Goal: Information Seeking & Learning: Find specific fact

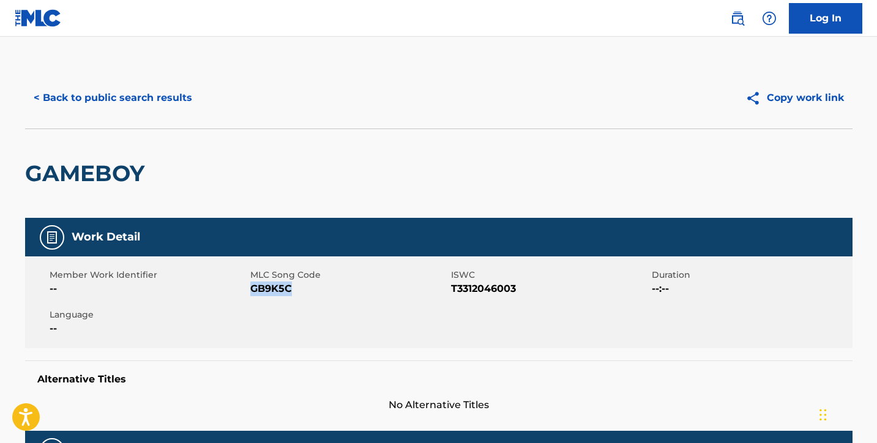
scroll to position [-1, 0]
click at [136, 102] on button "< Back to public search results" at bounding box center [113, 98] width 176 height 31
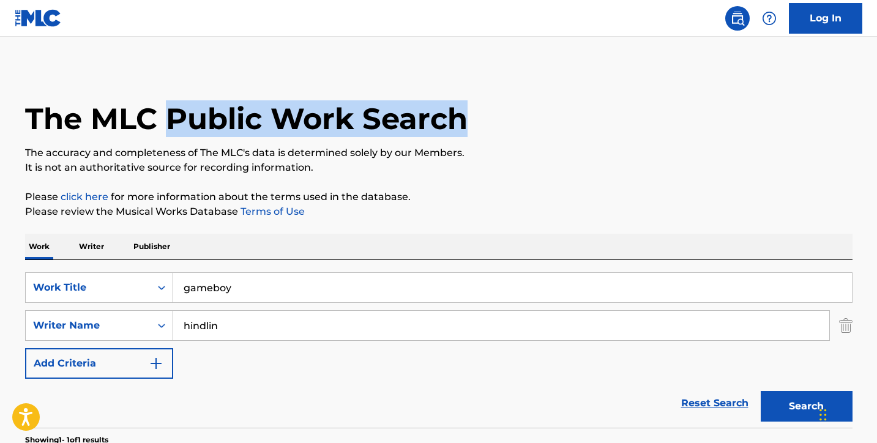
drag, startPoint x: 239, startPoint y: 138, endPoint x: 141, endPoint y: 116, distance: 100.9
click at [141, 116] on div "The MLC Public Work Search" at bounding box center [438, 111] width 827 height 89
click at [246, 128] on h1 "The MLC Public Work Search" at bounding box center [246, 118] width 442 height 37
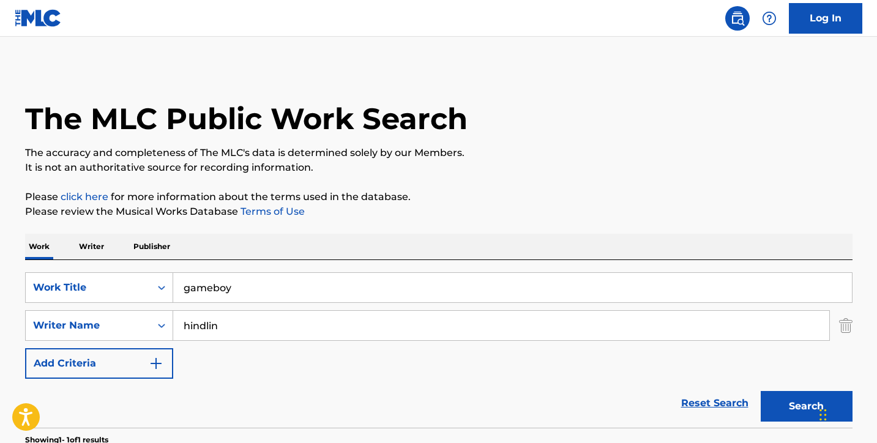
click at [232, 136] on h1 "The MLC Public Work Search" at bounding box center [246, 118] width 442 height 37
drag, startPoint x: 233, startPoint y: 289, endPoint x: 169, endPoint y: 278, distance: 65.2
click at [169, 278] on div "SearchWithCriteria22bc2ce7-7505-4a8a-aa8d-b43fd42d513e Work Title gameboy" at bounding box center [438, 287] width 827 height 31
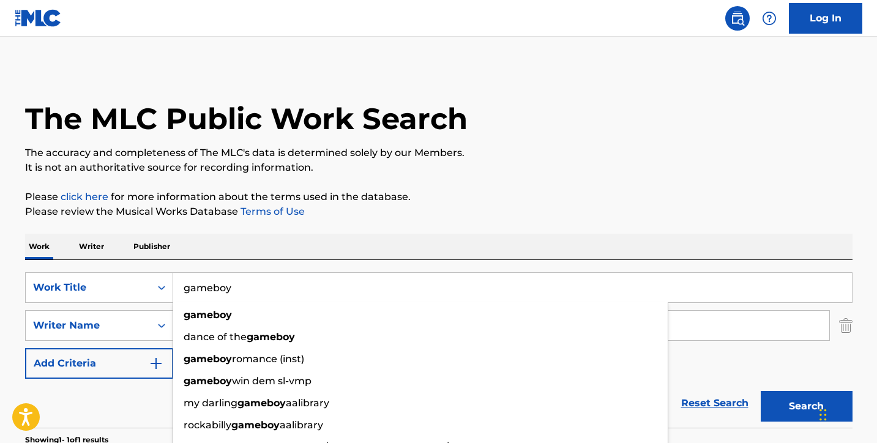
paste input "M.I.A"
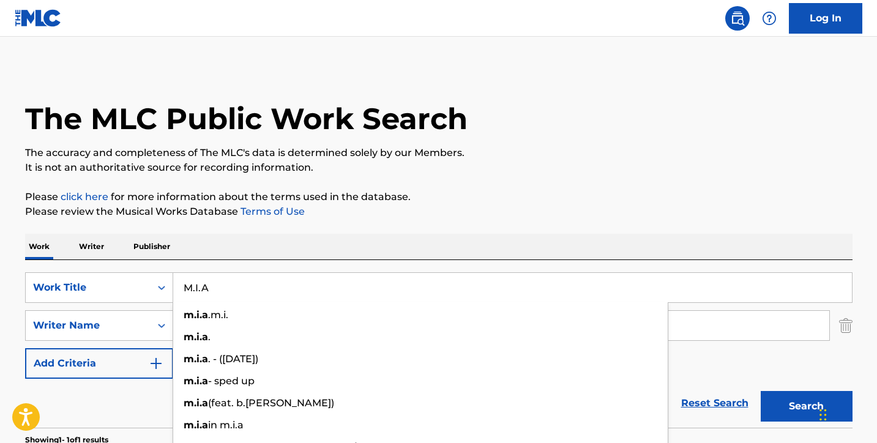
type input "M.I.A"
click at [544, 165] on p "It is not an authoritative source for recording information." at bounding box center [438, 167] width 827 height 15
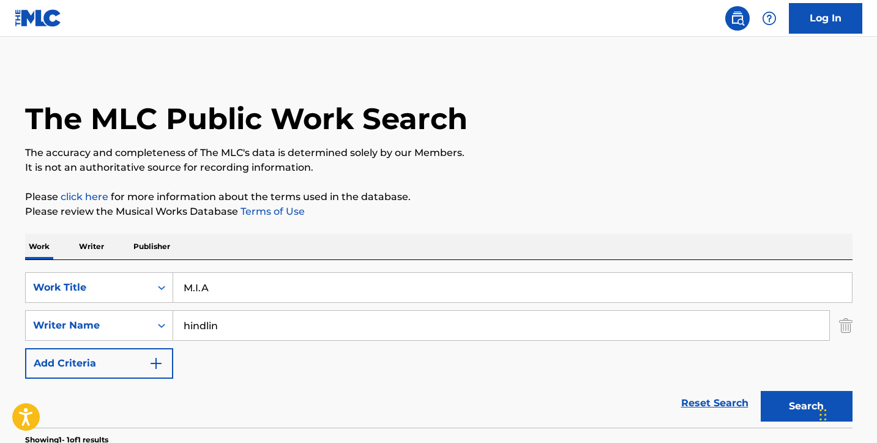
drag, startPoint x: 235, startPoint y: 329, endPoint x: 160, endPoint y: 308, distance: 78.1
click at [160, 308] on div "SearchWithCriteria22bc2ce7-7505-4a8a-aa8d-b43fd42d513e Work Title M.I.A SearchW…" at bounding box center [438, 325] width 827 height 106
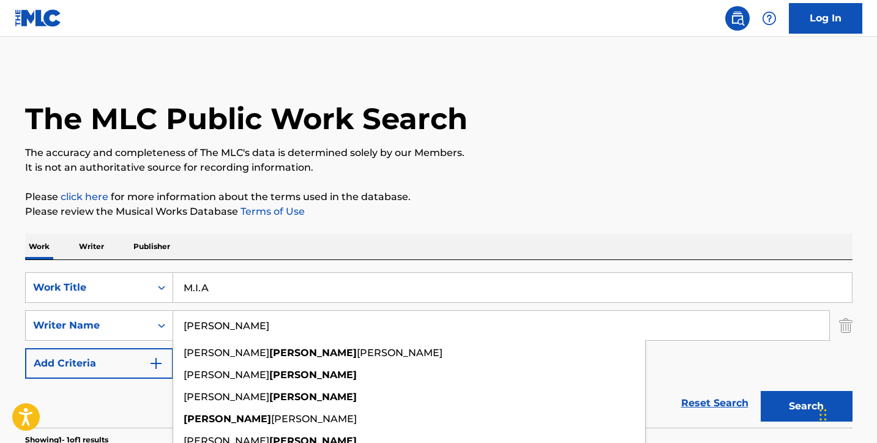
type input "[PERSON_NAME]"
click at [806, 406] on button "Search" at bounding box center [806, 406] width 92 height 31
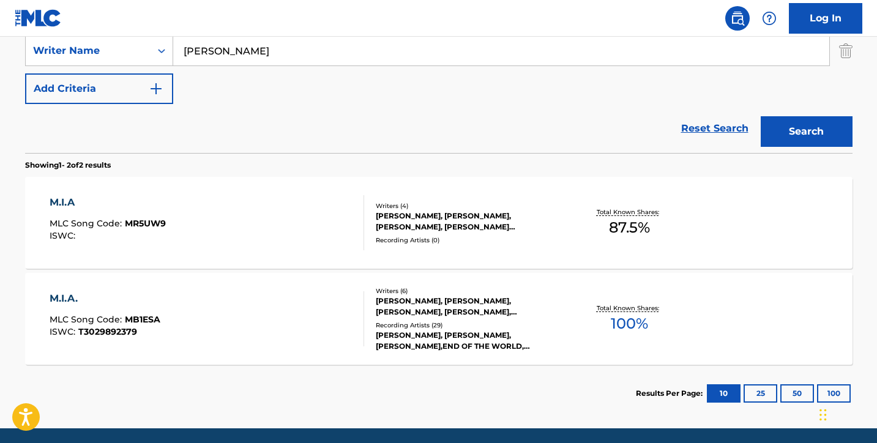
scroll to position [276, 0]
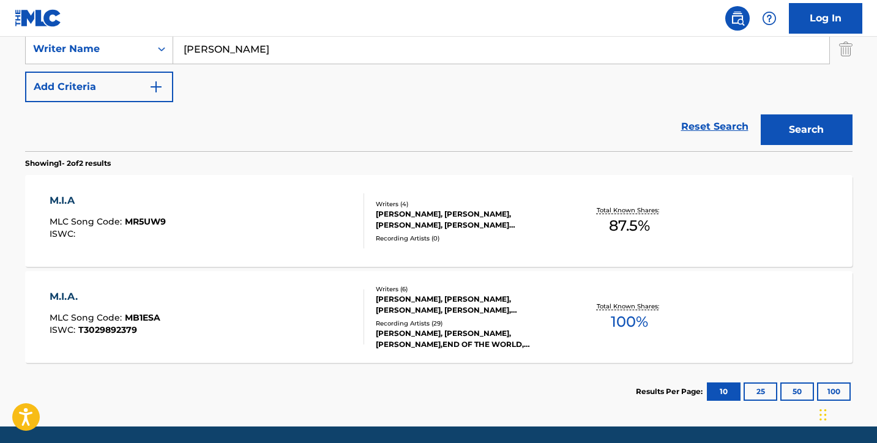
click at [310, 226] on div "M.I.A MLC Song Code : MR5UW9 ISWC :" at bounding box center [207, 220] width 314 height 55
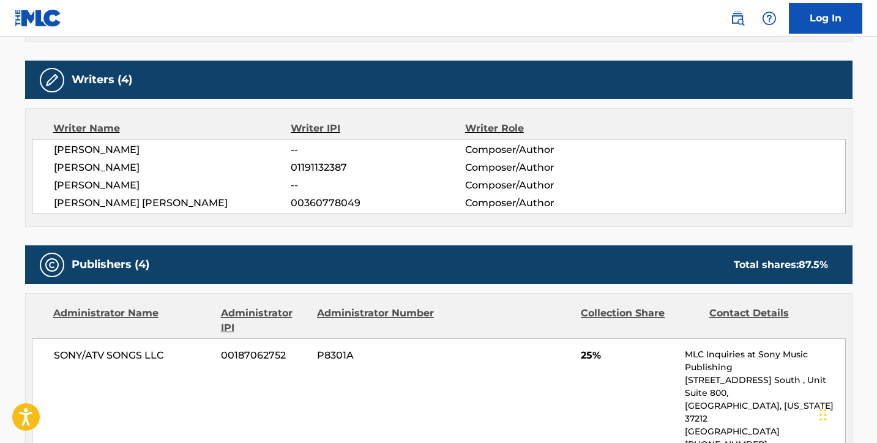
scroll to position [295, 0]
